Goal: Find specific page/section: Find specific page/section

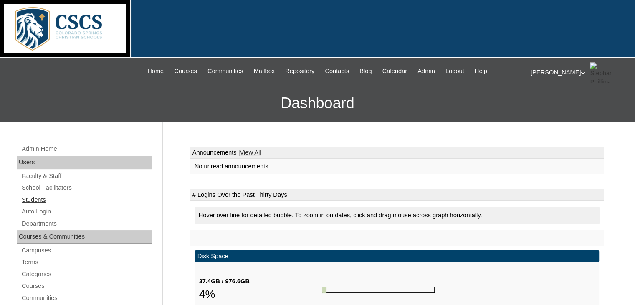
click at [43, 196] on link "Students" at bounding box center [86, 199] width 131 height 10
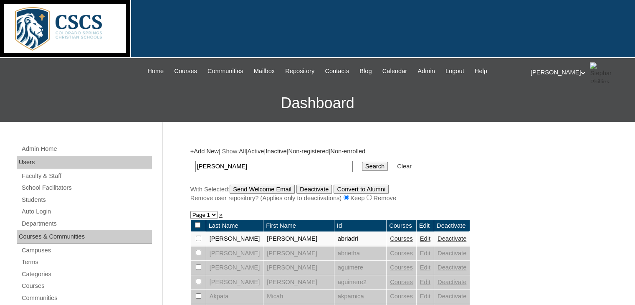
type input "[PERSON_NAME]"
click at [362, 161] on input "Search" at bounding box center [375, 165] width 26 height 9
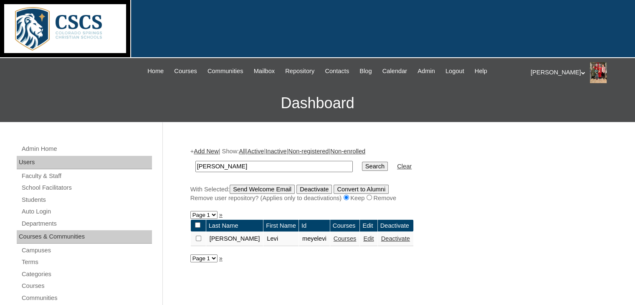
click at [333, 240] on link "Courses" at bounding box center [344, 238] width 23 height 7
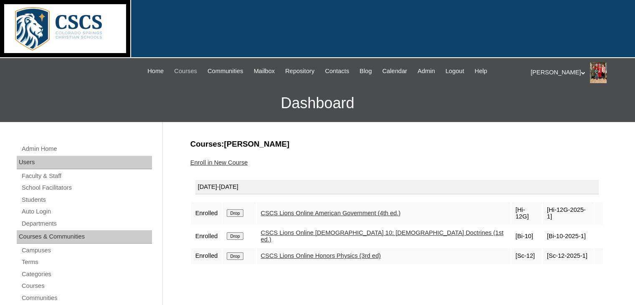
click at [177, 68] on span "Courses" at bounding box center [185, 71] width 23 height 10
